Goal: Navigation & Orientation: Find specific page/section

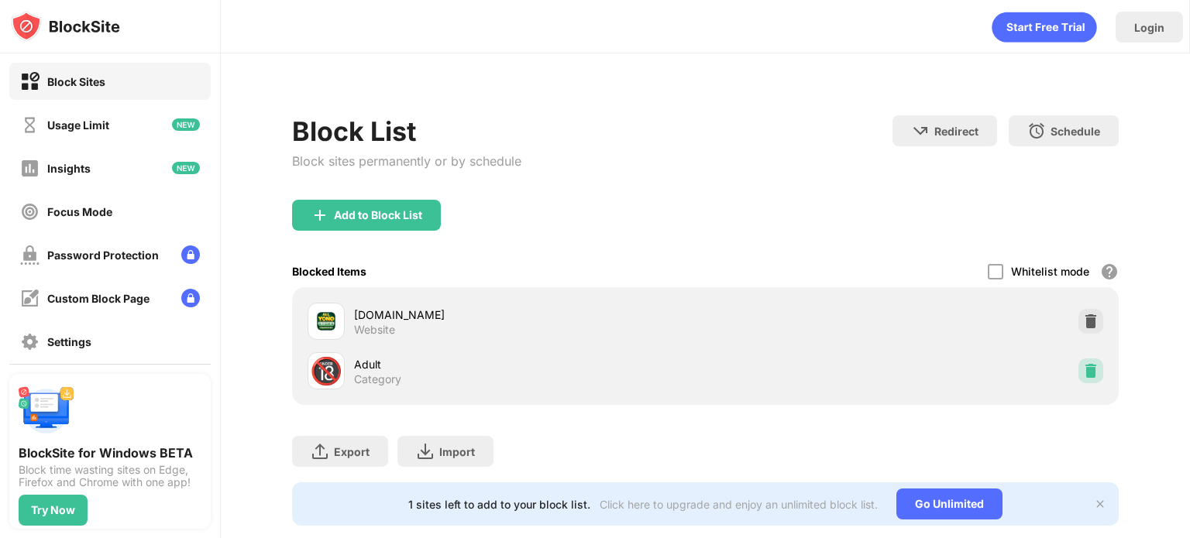
click at [1085, 375] on img at bounding box center [1090, 370] width 15 height 15
